Goal: Task Accomplishment & Management: Manage account settings

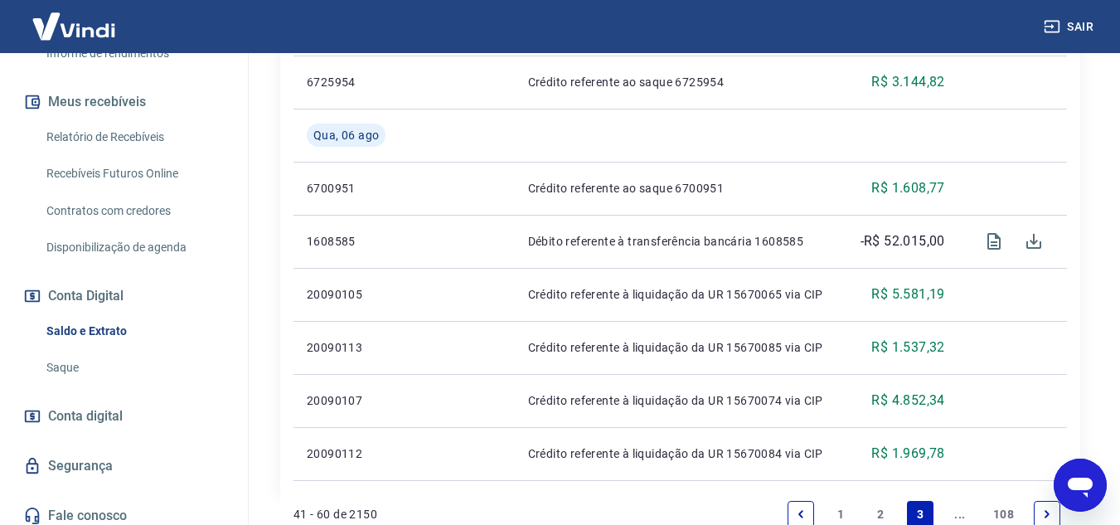
scroll to position [1440, 0]
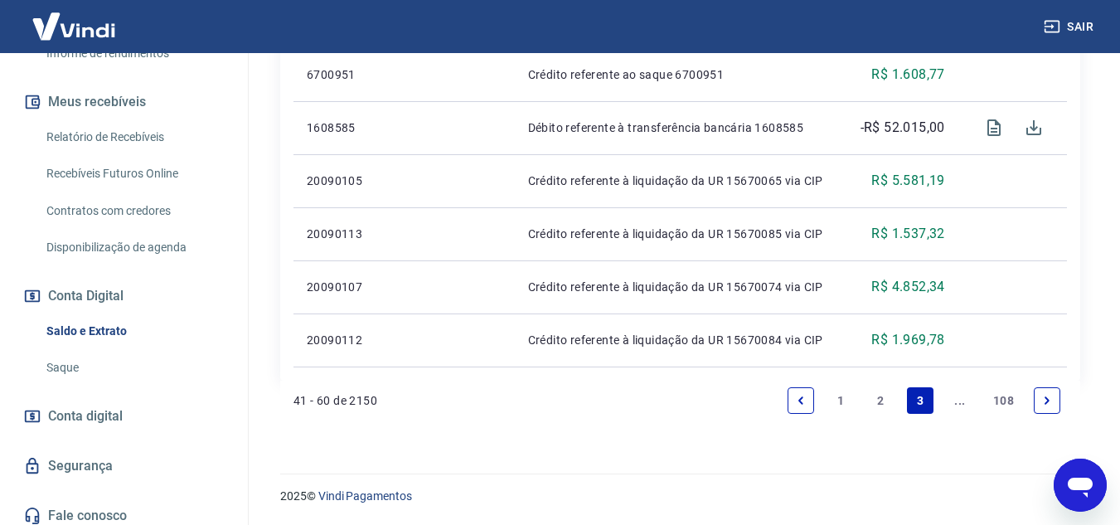
click at [883, 407] on link "2" at bounding box center [880, 400] width 27 height 27
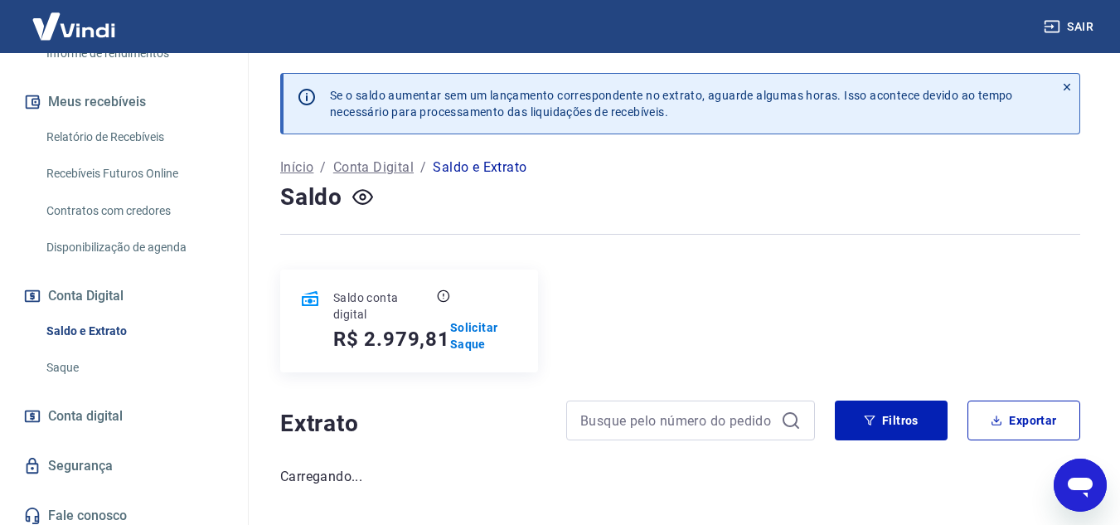
scroll to position [53, 0]
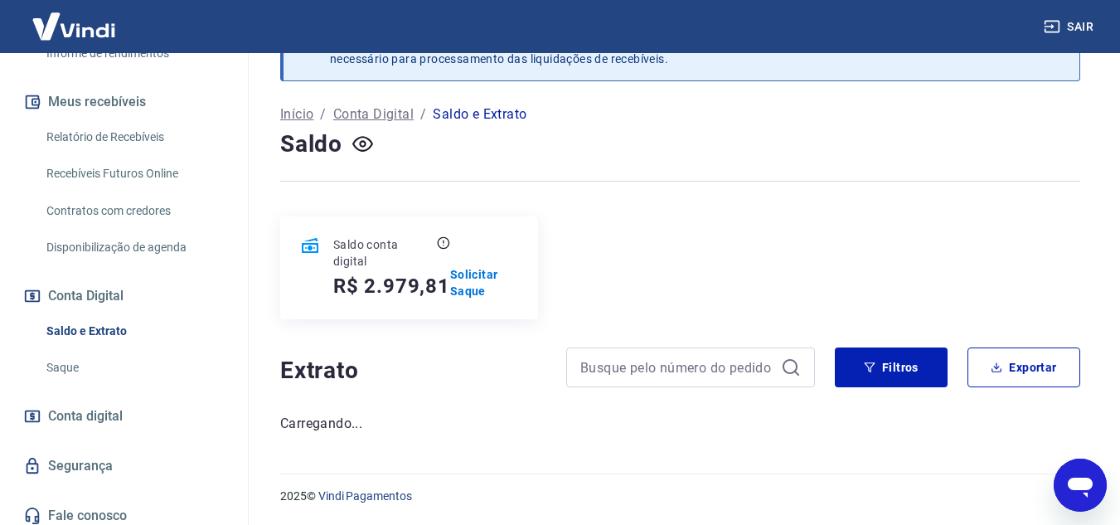
click at [612, 283] on div "Saldo conta digital R$ 2.979,81 Solicitar Saque" at bounding box center [680, 267] width 800 height 103
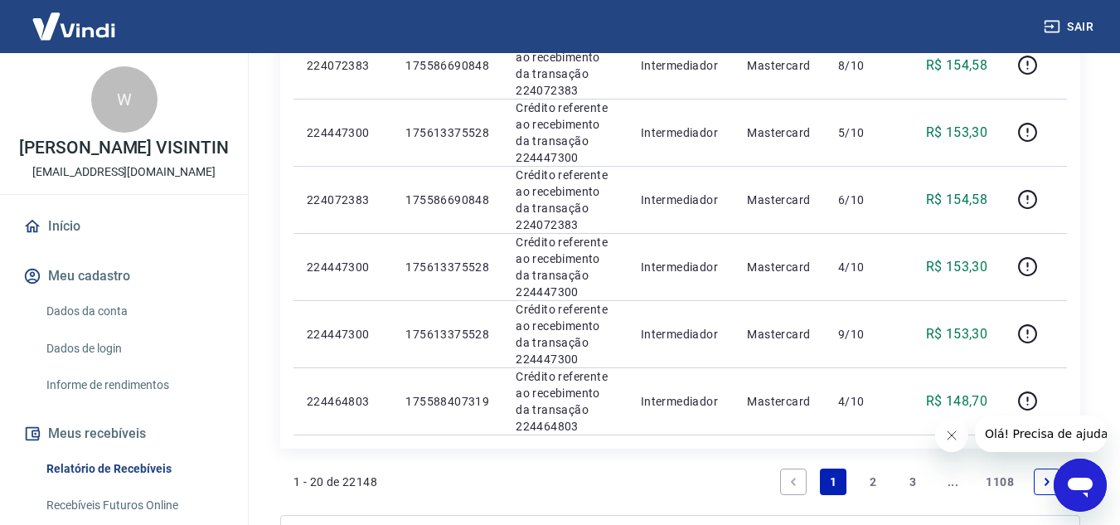
scroll to position [1550, 0]
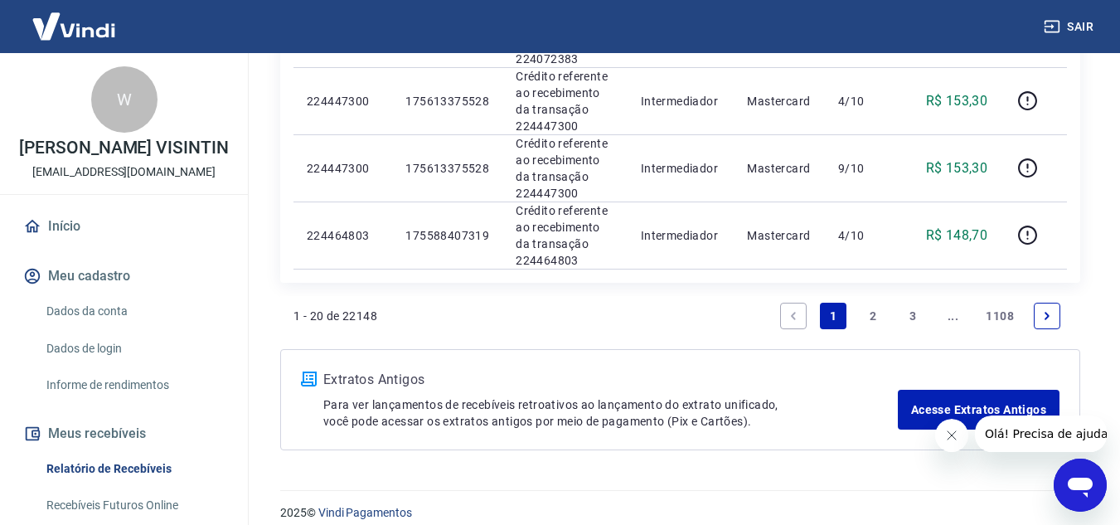
click at [872, 316] on link "2" at bounding box center [872, 316] width 27 height 27
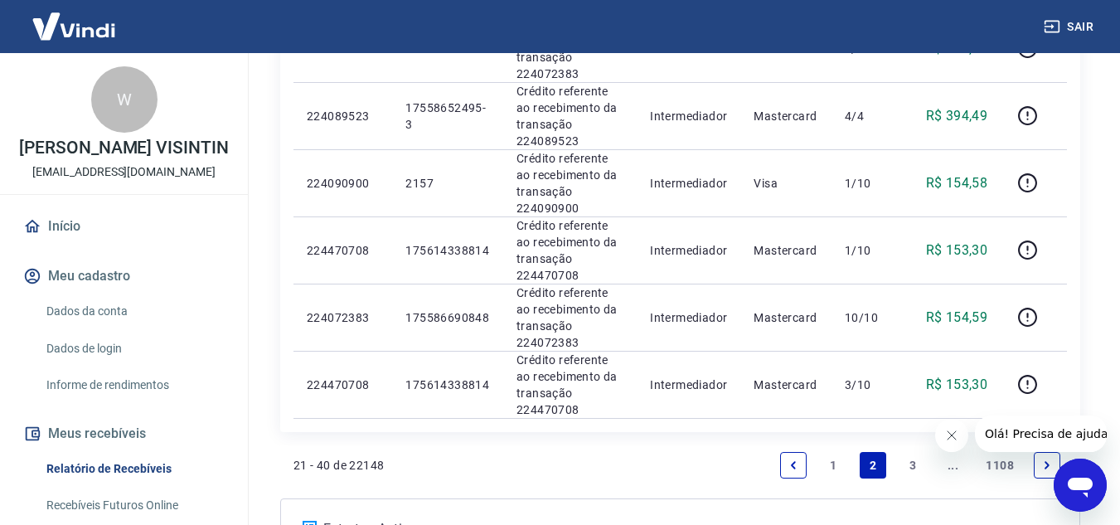
scroll to position [1580, 0]
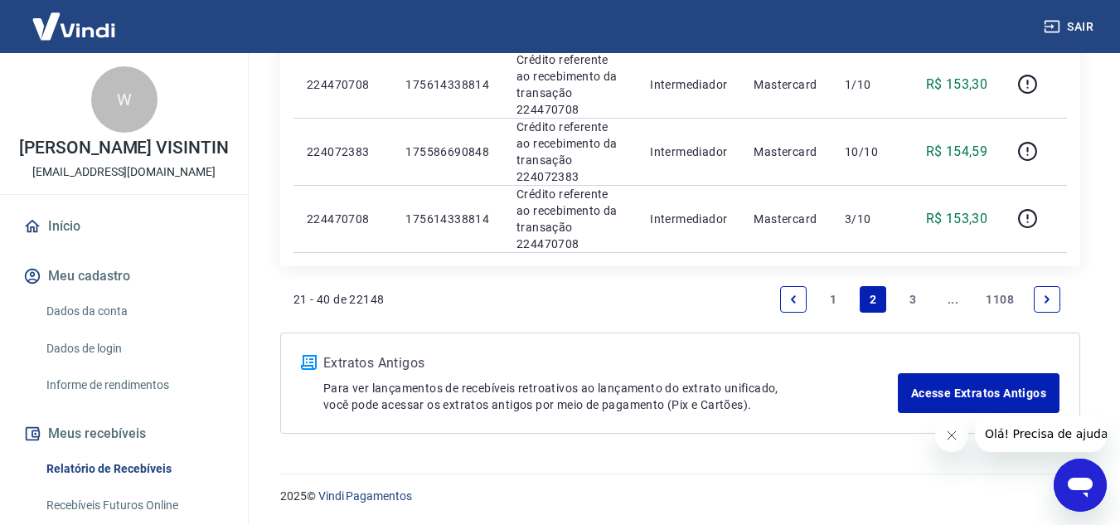
click at [911, 307] on link "3" at bounding box center [912, 299] width 27 height 27
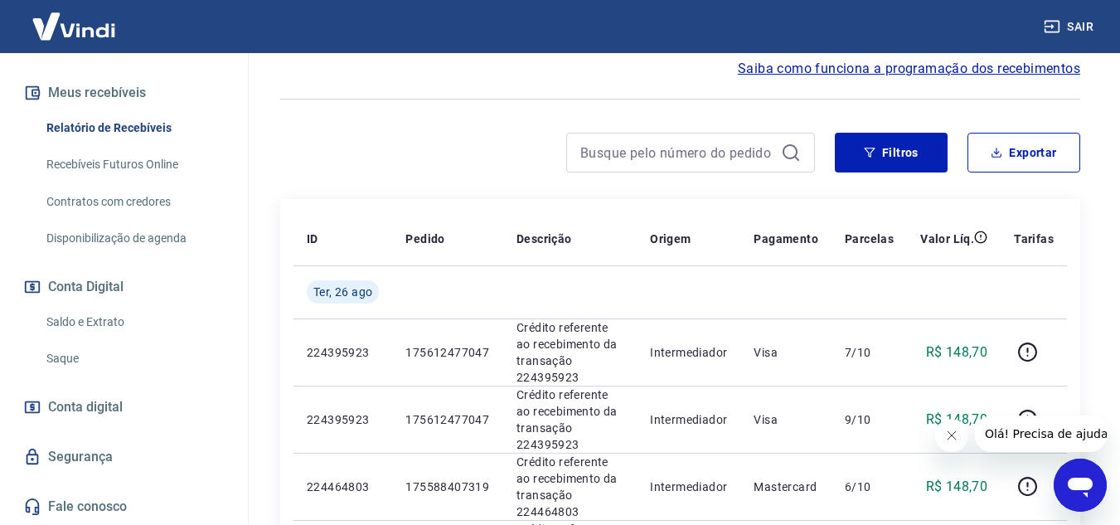
scroll to position [254, 0]
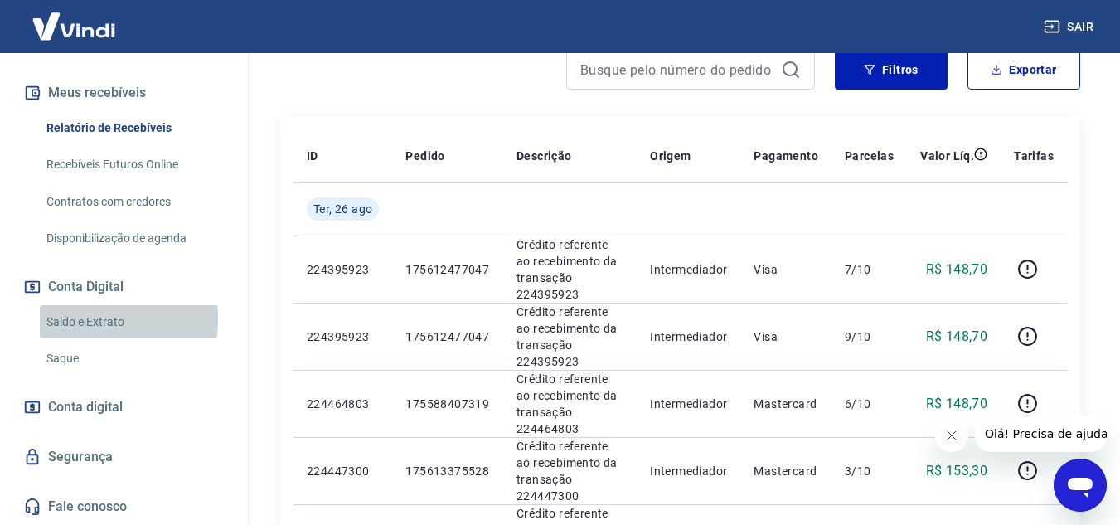
click at [80, 318] on link "Saldo e Extrato" at bounding box center [134, 322] width 188 height 34
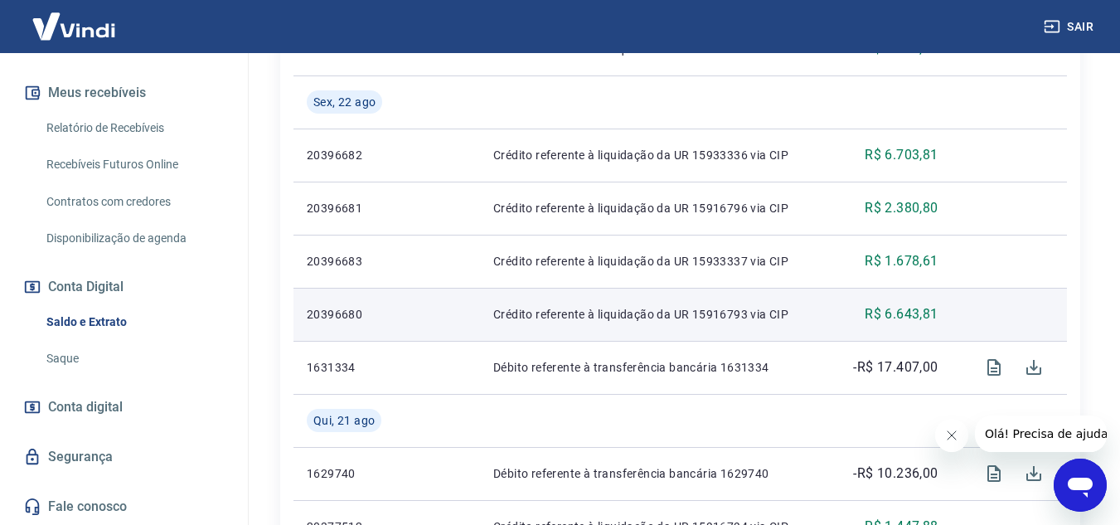
scroll to position [912, 0]
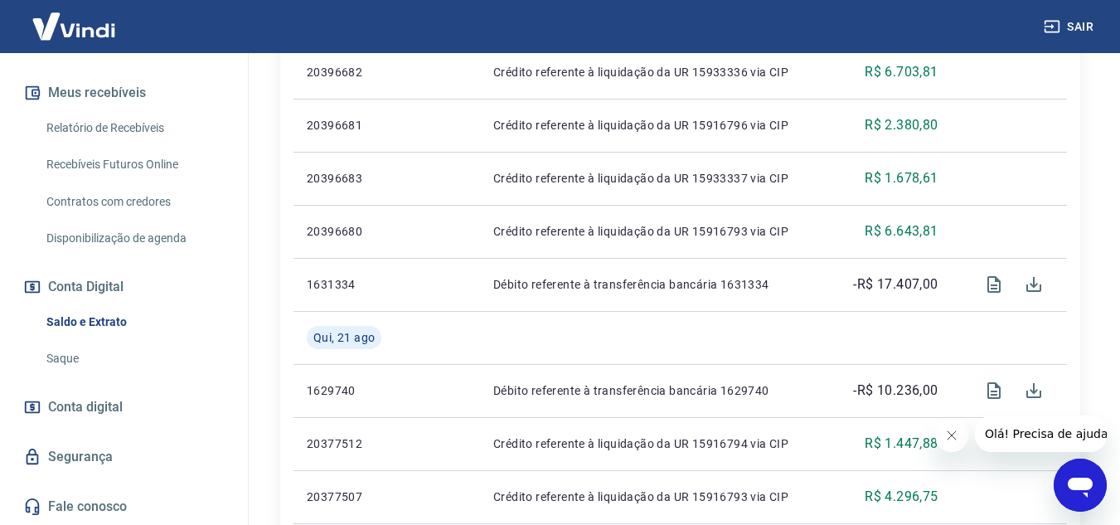
click at [91, 312] on link "Saldo e Extrato" at bounding box center [134, 322] width 188 height 34
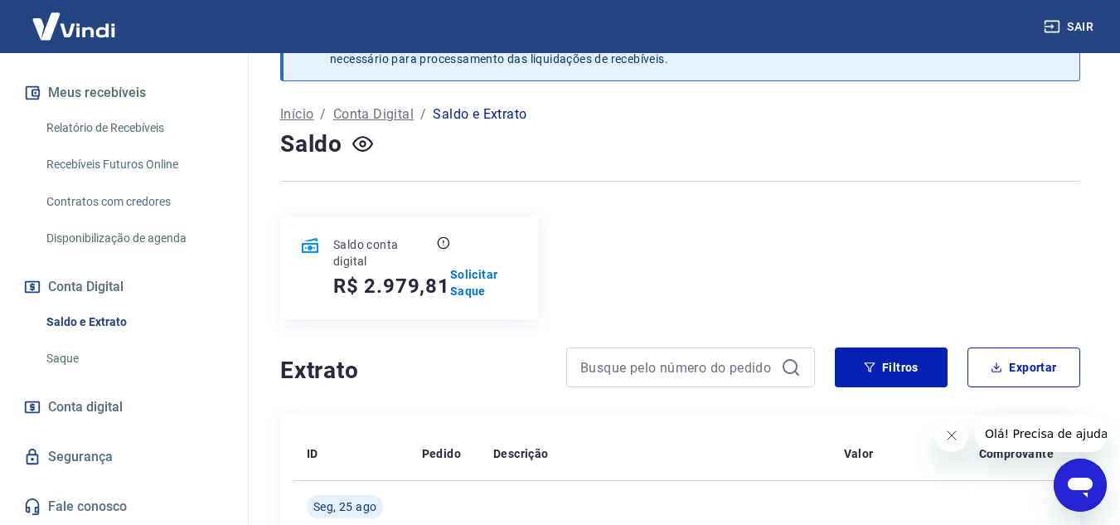
scroll to position [912, 0]
